Goal: Task Accomplishment & Management: Manage account settings

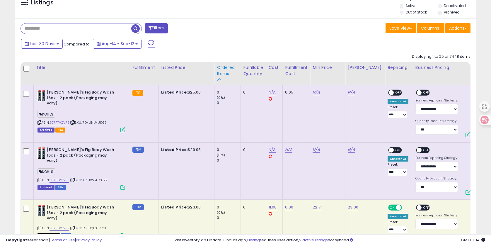
scroll to position [120, 267]
click at [218, 68] on div "Ordered Items" at bounding box center [227, 70] width 21 height 12
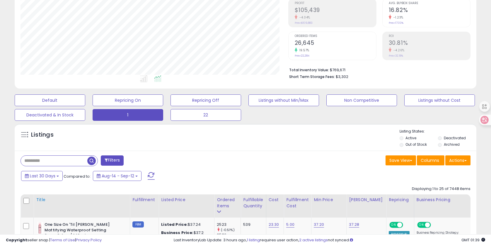
scroll to position [127, 0]
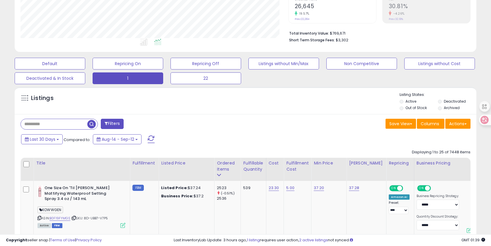
click at [152, 137] on span at bounding box center [151, 139] width 7 height 8
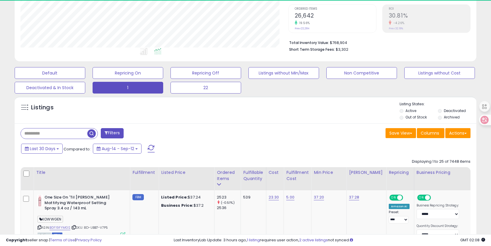
scroll to position [120, 267]
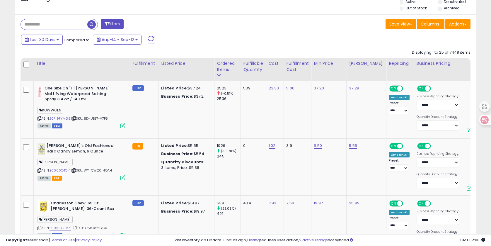
click at [151, 36] on span at bounding box center [151, 40] width 7 height 8
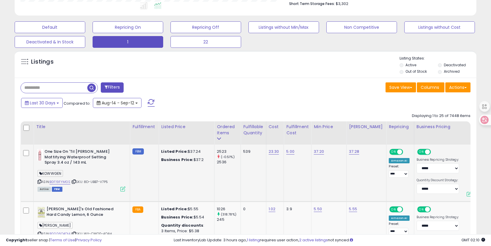
scroll to position [196, 0]
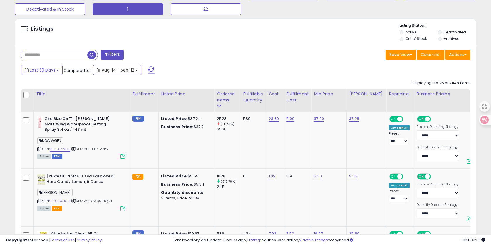
drag, startPoint x: 139, startPoint y: 145, endPoint x: 216, endPoint y: 41, distance: 129.0
click at [40, 202] on icon at bounding box center [39, 200] width 4 height 3
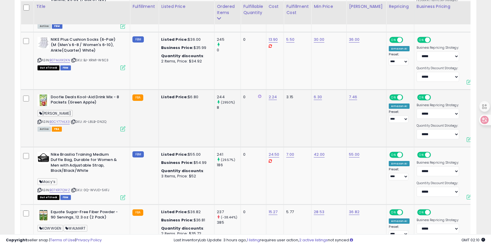
scroll to position [1568, 0]
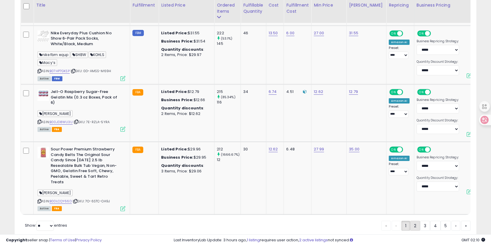
click at [415, 221] on link "2" at bounding box center [415, 226] width 10 height 10
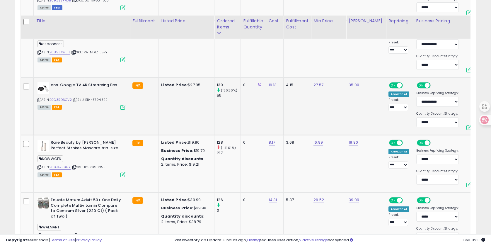
scroll to position [1199, 0]
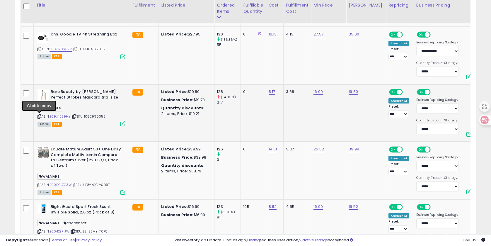
click at [39, 115] on icon at bounding box center [39, 116] width 4 height 3
drag, startPoint x: 51, startPoint y: 91, endPoint x: 75, endPoint y: 91, distance: 24.0
click at [75, 91] on b "Rare Beauty by [PERSON_NAME] Perfect Strokes Mascara trial size" at bounding box center [86, 95] width 71 height 12
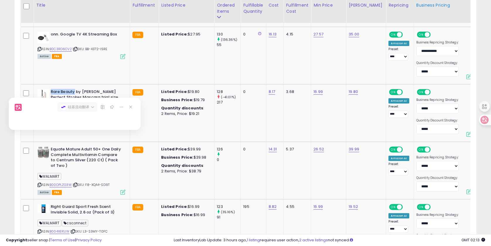
copy b "Rare Beauty"
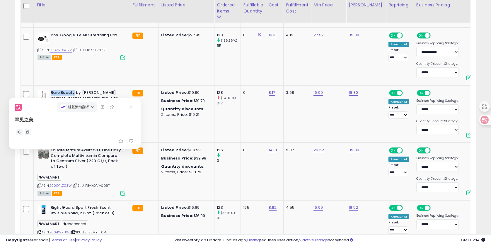
scroll to position [1198, 0]
click at [134, 107] on icon at bounding box center [131, 107] width 8 height 8
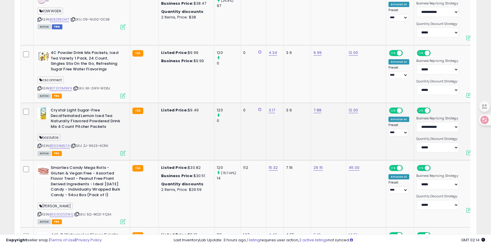
scroll to position [1471, 0]
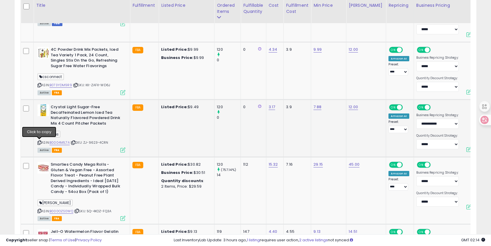
click at [40, 144] on icon at bounding box center [39, 142] width 4 height 3
